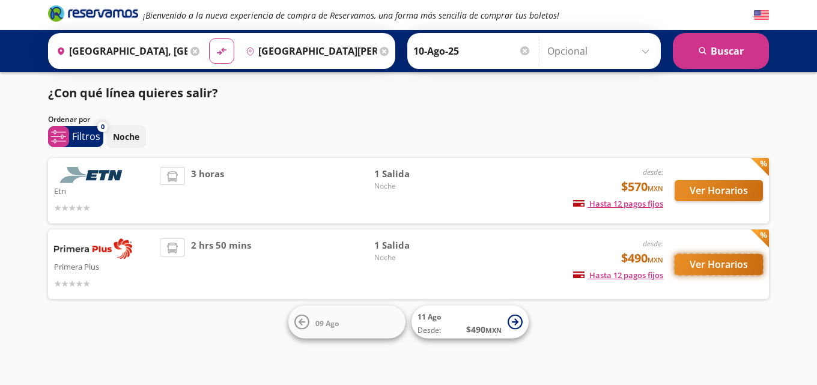
click at [723, 262] on button "Ver Horarios" at bounding box center [718, 264] width 88 height 21
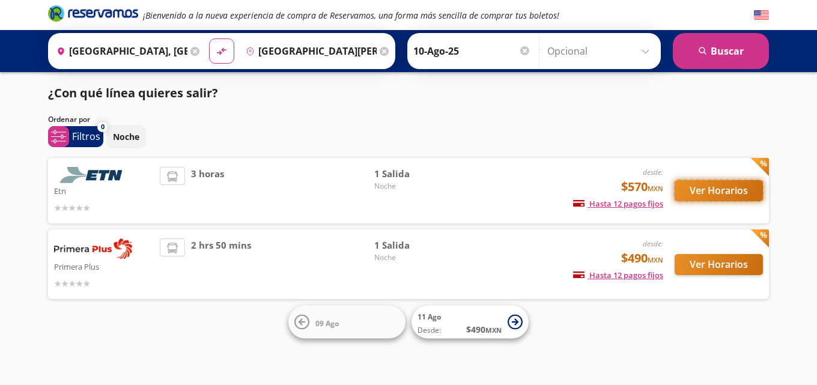
click at [710, 194] on button "Ver Horarios" at bounding box center [718, 190] width 88 height 21
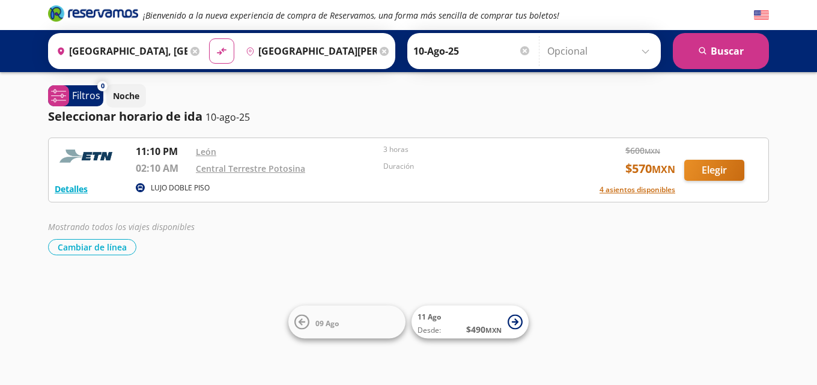
drag, startPoint x: 703, startPoint y: 79, endPoint x: 655, endPoint y: 74, distance: 47.7
click at [624, 189] on button "4 asientos disponibles" at bounding box center [637, 189] width 76 height 11
click at [515, 236] on div "Mostrando todos los viajes disponibles Cambiar de línea [GEOGRAPHIC_DATA] de lí…" at bounding box center [408, 237] width 721 height 35
